Goal: Book appointment/travel/reservation

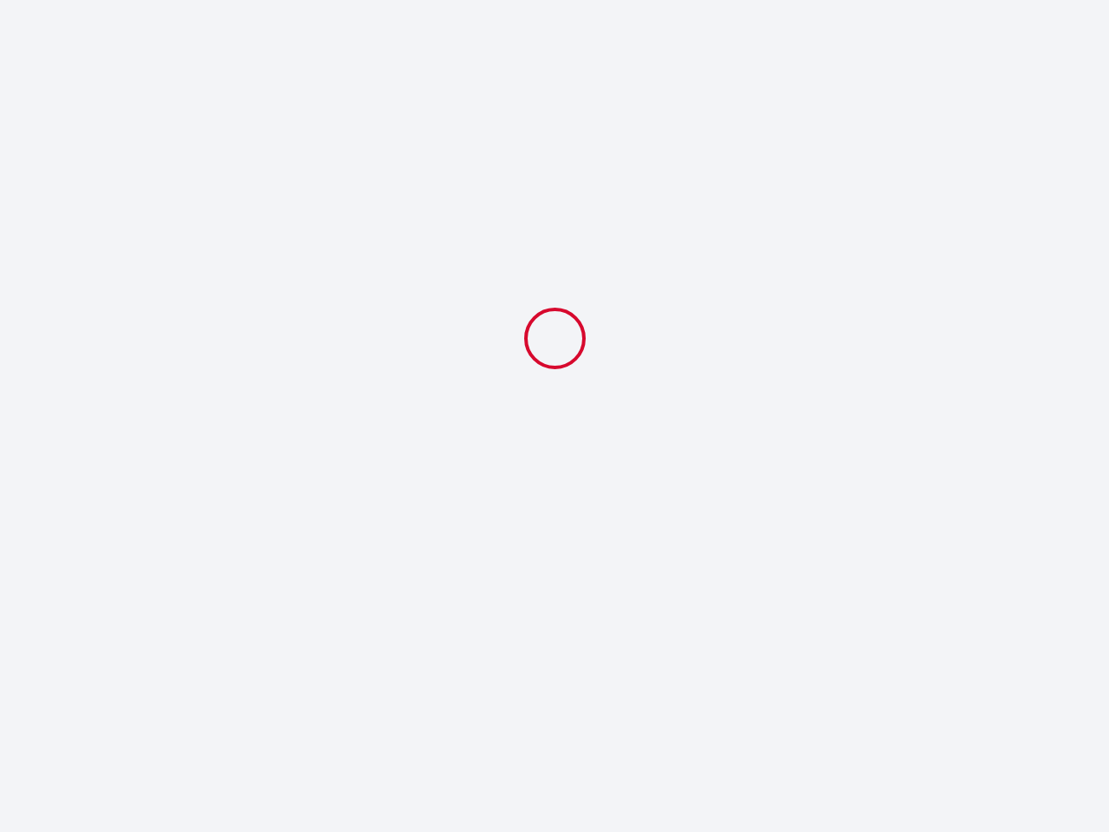
select select
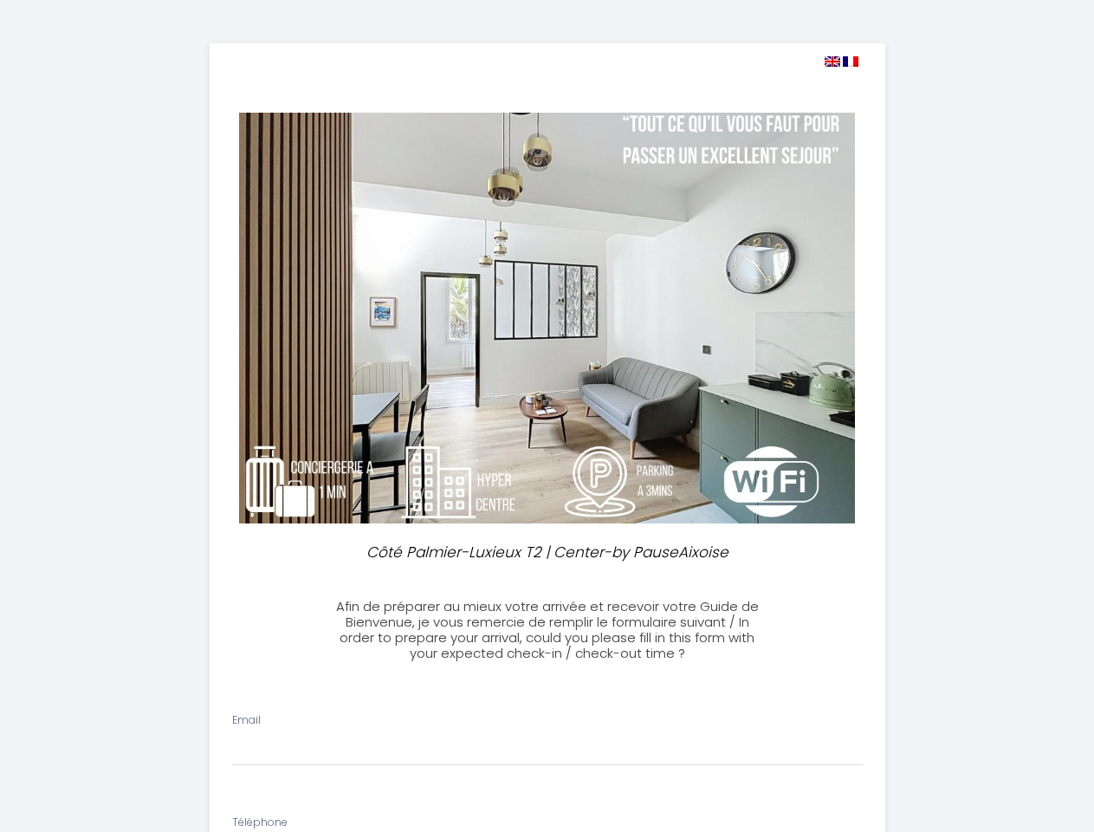
click at [832, 62] on img at bounding box center [833, 61] width 16 height 10
select select
click at [851, 62] on img at bounding box center [851, 61] width 16 height 10
select select
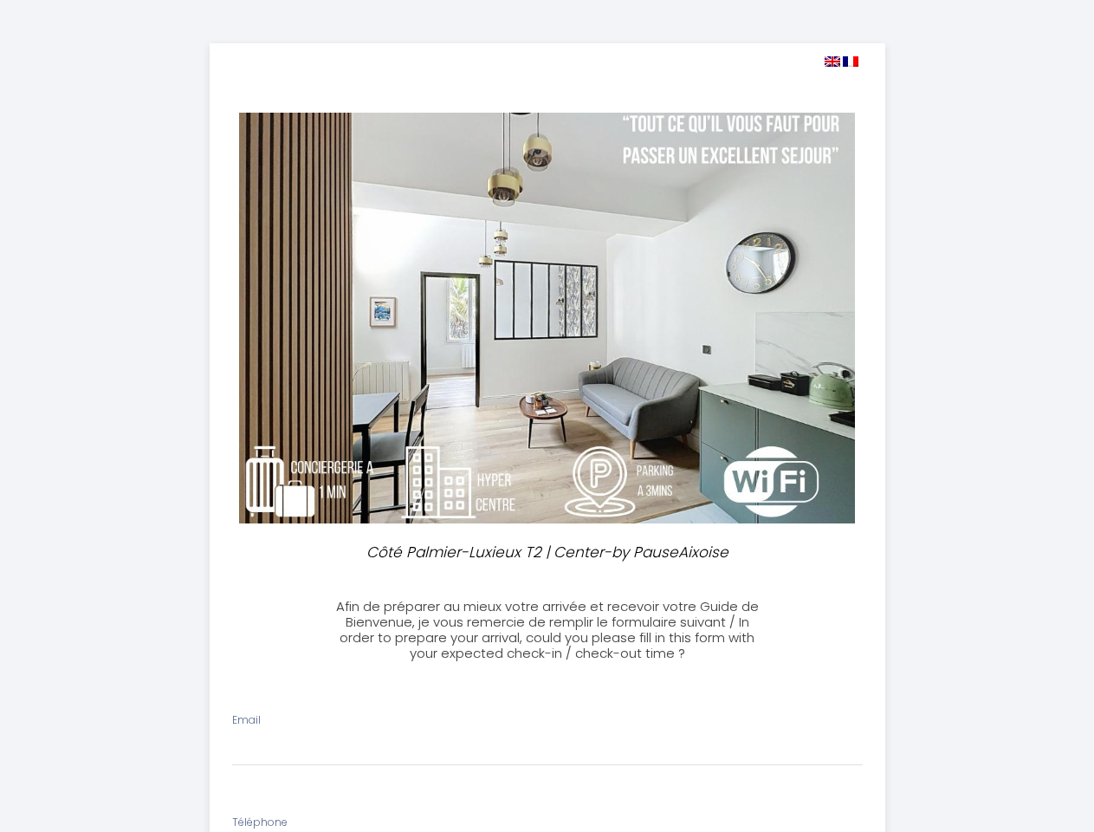
select select
